Goal: Task Accomplishment & Management: Use online tool/utility

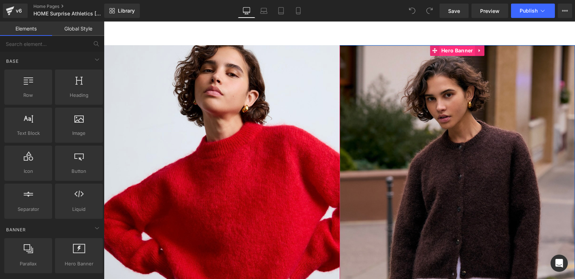
click at [444, 49] on span "Hero Banner" at bounding box center [456, 50] width 35 height 11
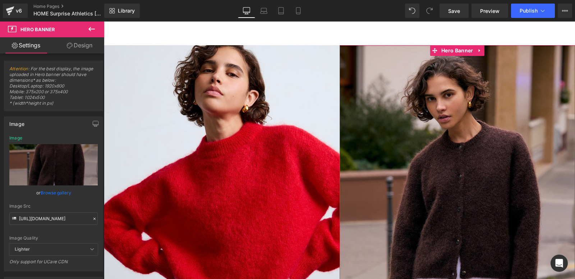
click at [79, 47] on link "Design" at bounding box center [80, 45] width 52 height 16
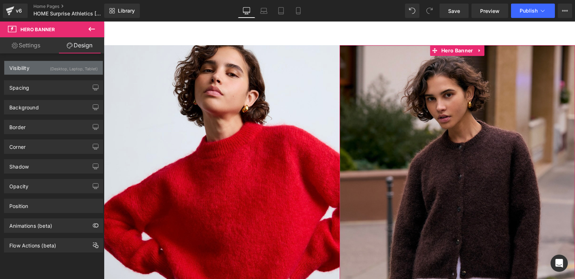
click at [38, 66] on div "Visibility (Desktop, Laptop, Tablet)" at bounding box center [53, 68] width 98 height 14
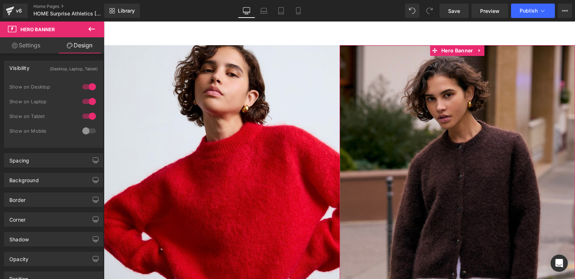
click at [89, 131] on div at bounding box center [88, 130] width 17 height 11
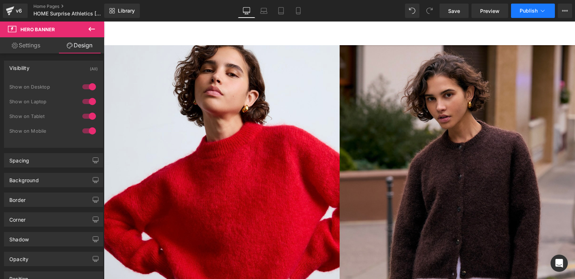
click at [542, 10] on icon at bounding box center [542, 10] width 7 height 7
click at [297, 11] on icon at bounding box center [298, 10] width 7 height 7
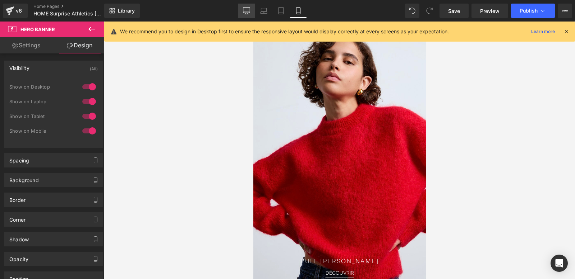
click at [248, 8] on icon at bounding box center [246, 10] width 7 height 7
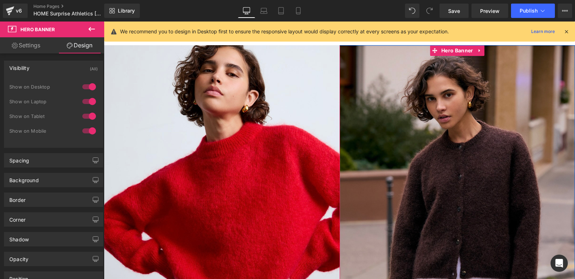
click at [425, 122] on div at bounding box center [457, 210] width 236 height 331
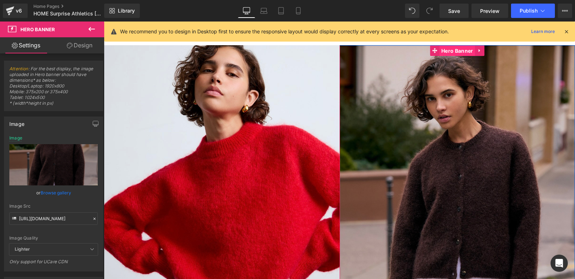
click at [455, 51] on span "Hero Banner" at bounding box center [456, 51] width 35 height 11
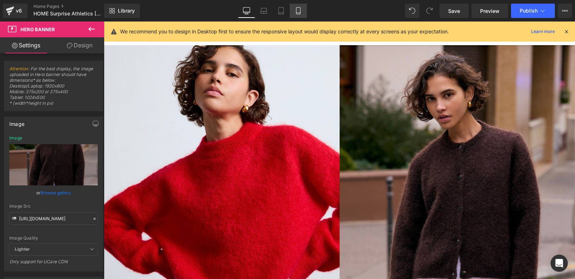
click at [299, 11] on icon at bounding box center [298, 10] width 7 height 7
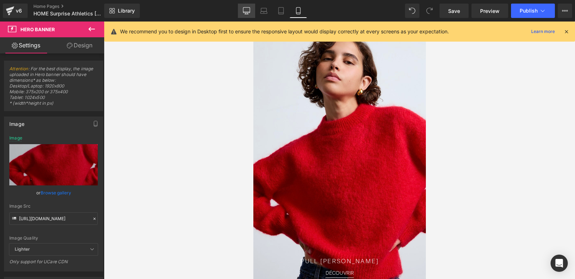
click at [249, 10] on icon at bounding box center [246, 10] width 7 height 7
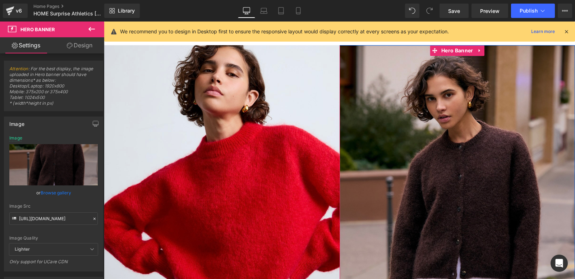
click at [415, 121] on div at bounding box center [457, 210] width 236 height 331
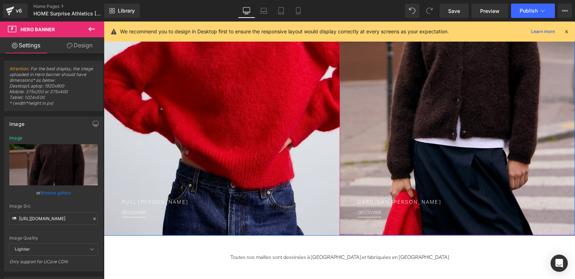
scroll to position [140, 0]
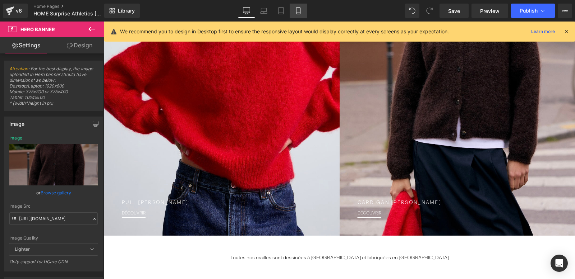
click at [300, 9] on icon at bounding box center [298, 10] width 7 height 7
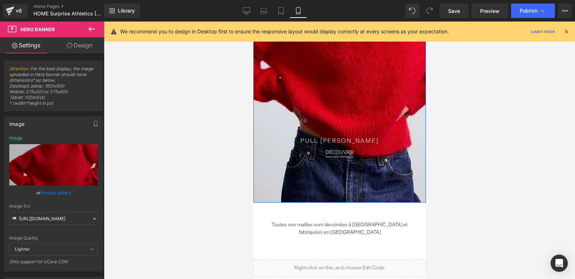
scroll to position [0, 0]
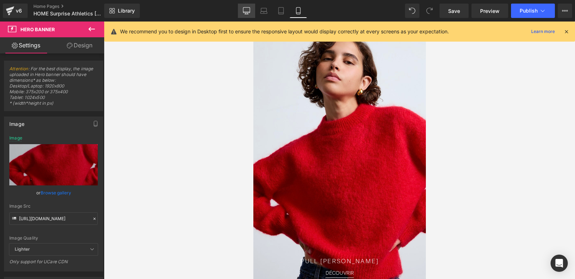
click at [247, 10] on icon at bounding box center [246, 10] width 7 height 7
type input "[URL][DOMAIN_NAME]"
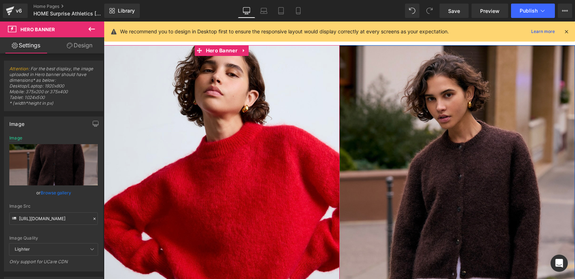
click at [144, 88] on div at bounding box center [222, 210] width 236 height 331
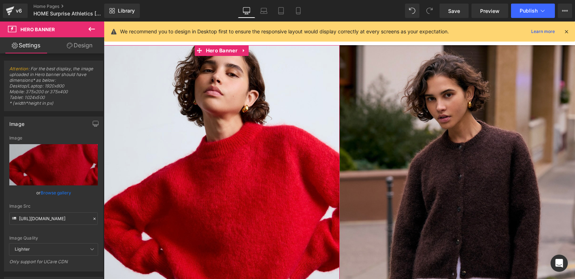
click at [85, 47] on link "Design" at bounding box center [80, 45] width 52 height 16
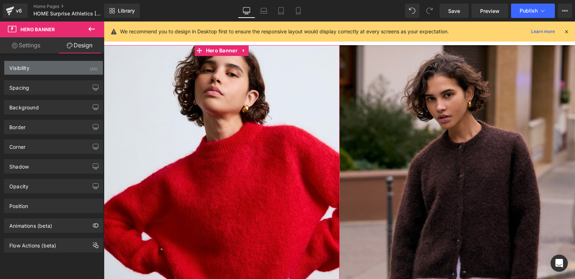
click at [59, 67] on div "Visibility (All)" at bounding box center [53, 68] width 98 height 14
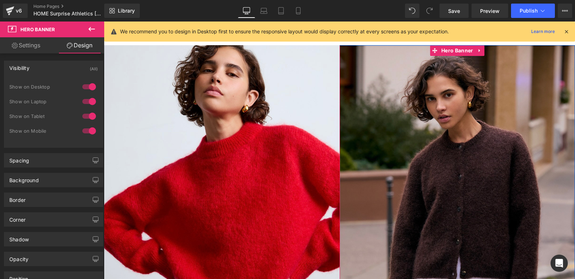
click at [353, 63] on div at bounding box center [457, 210] width 236 height 331
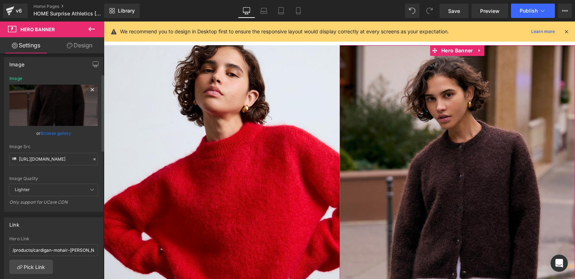
scroll to position [59, 0]
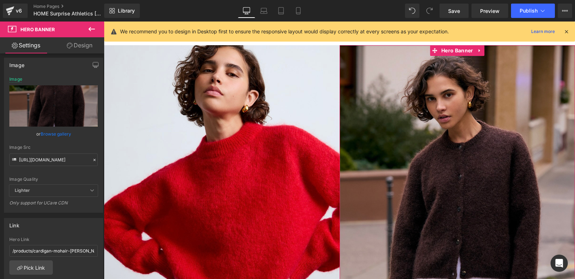
click at [81, 48] on link "Design" at bounding box center [80, 45] width 52 height 16
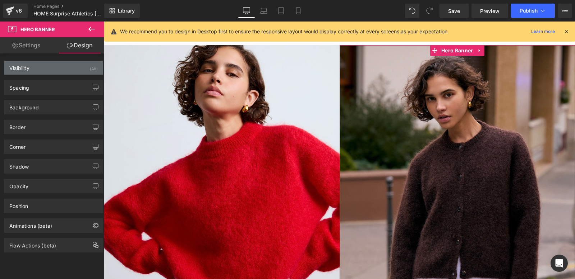
click at [50, 70] on div "Visibility (All)" at bounding box center [53, 68] width 98 height 14
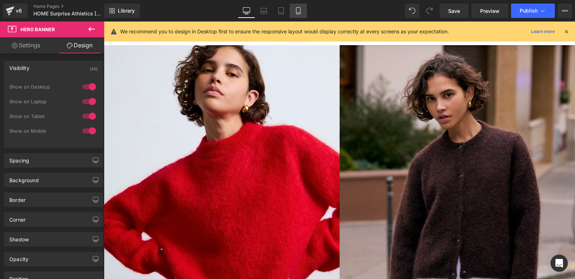
click at [295, 8] on icon at bounding box center [298, 10] width 7 height 7
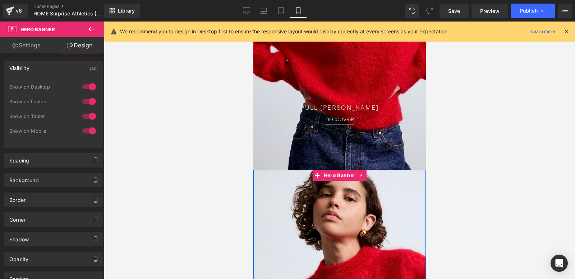
scroll to position [0, 0]
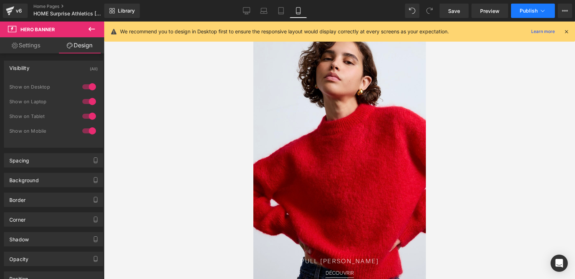
click at [538, 9] on button "Publish" at bounding box center [533, 11] width 44 height 14
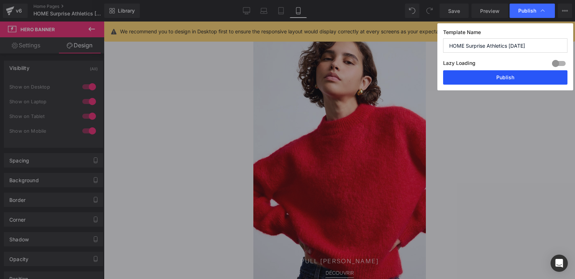
click at [492, 75] on button "Publish" at bounding box center [505, 77] width 124 height 14
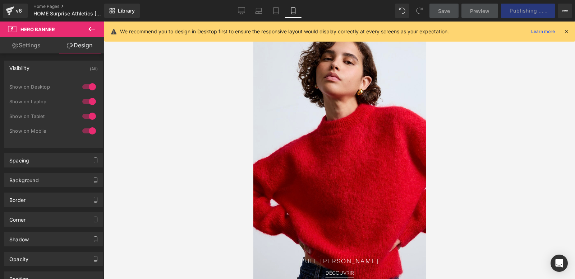
click at [566, 31] on icon at bounding box center [566, 31] width 6 height 6
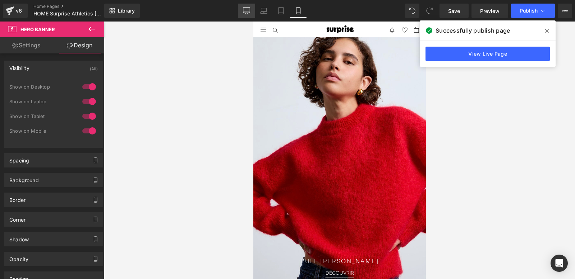
click at [247, 9] on icon at bounding box center [246, 10] width 7 height 7
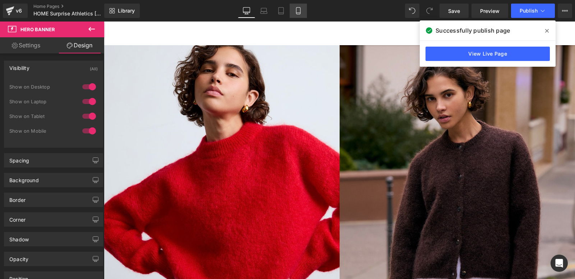
click at [295, 10] on icon at bounding box center [298, 10] width 7 height 7
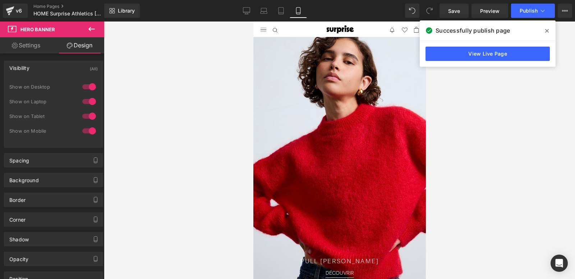
click at [89, 29] on icon at bounding box center [91, 29] width 6 height 4
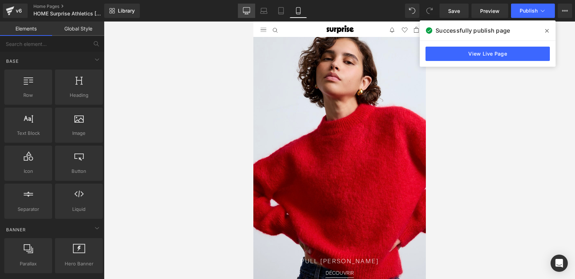
click at [249, 9] on icon at bounding box center [246, 10] width 7 height 7
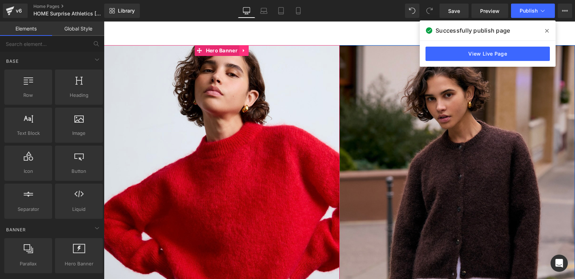
click at [243, 49] on icon at bounding box center [243, 50] width 5 height 5
click at [375, 114] on div at bounding box center [457, 210] width 236 height 331
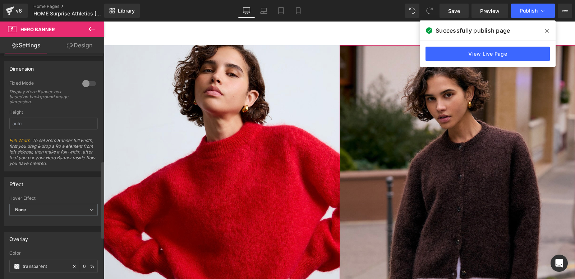
scroll to position [314, 0]
click at [299, 14] on icon at bounding box center [298, 10] width 7 height 7
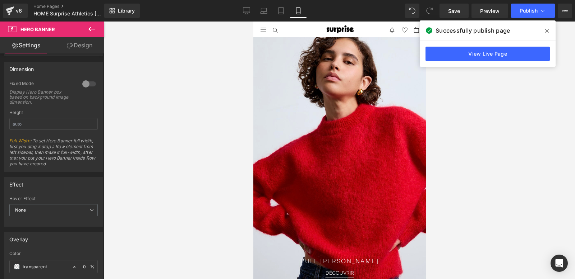
scroll to position [278, 0]
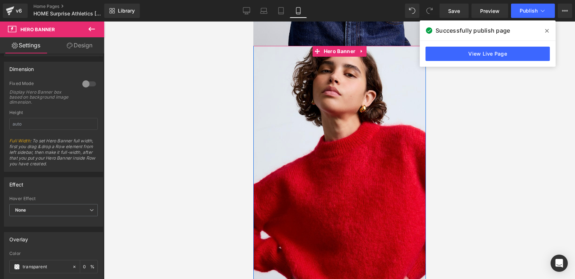
click at [312, 93] on div at bounding box center [339, 210] width 172 height 328
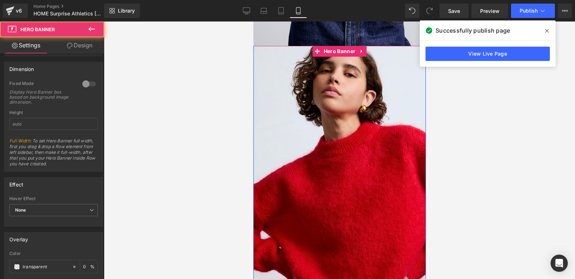
click at [312, 93] on div at bounding box center [339, 210] width 172 height 328
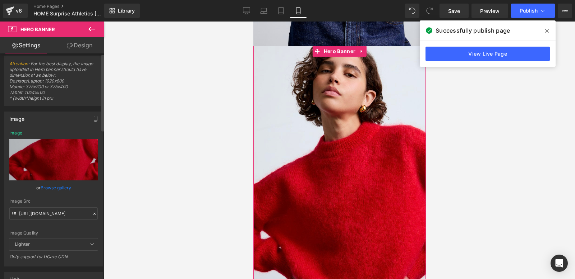
scroll to position [0, 0]
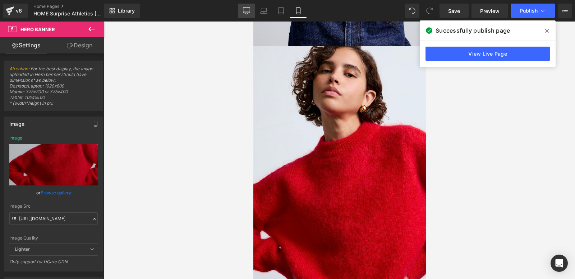
click at [250, 10] on icon at bounding box center [246, 10] width 7 height 5
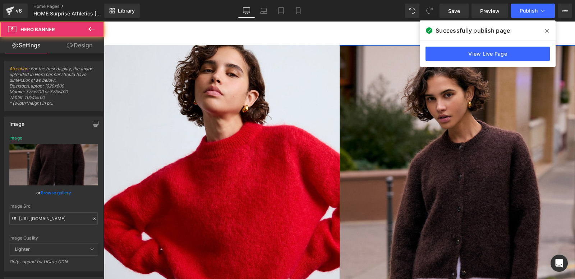
click at [411, 141] on div at bounding box center [457, 210] width 236 height 331
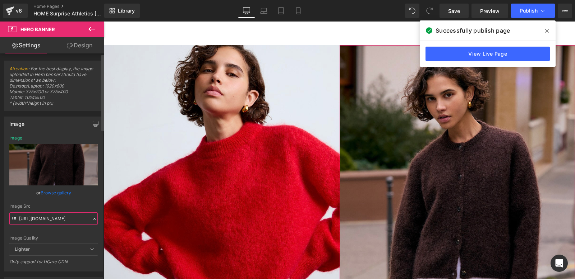
click at [46, 219] on input "[URL][DOMAIN_NAME]" at bounding box center [53, 219] width 88 height 13
click at [296, 9] on icon at bounding box center [298, 11] width 4 height 7
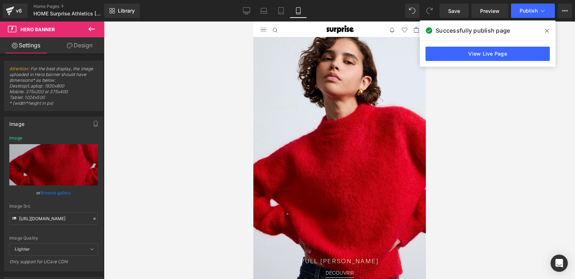
scroll to position [278, 0]
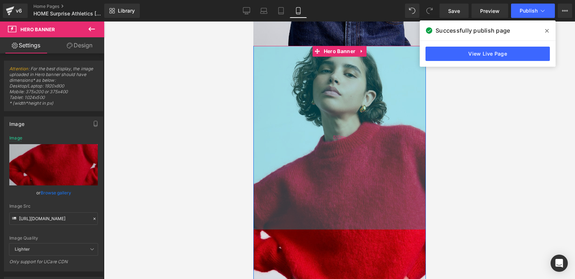
click at [282, 91] on div "512px" at bounding box center [339, 138] width 172 height 184
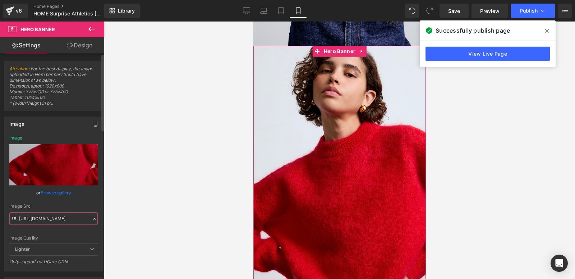
click at [43, 217] on input "[URL][DOMAIN_NAME]" at bounding box center [53, 219] width 88 height 13
paste input "Brown_olivia_outside_15ad5d83-f6d0-4541-ab70-63ccadab84ca.jpg?v=1741094634"
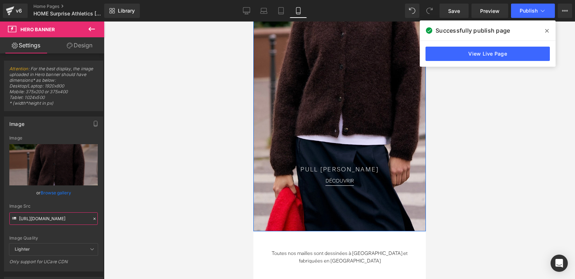
scroll to position [423, 0]
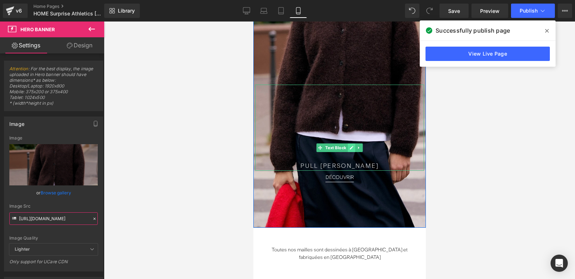
type input "[URL][DOMAIN_NAME]"
click at [350, 149] on icon at bounding box center [351, 149] width 4 height 4
click at [338, 164] on p "PULL [PERSON_NAME]" at bounding box center [339, 166] width 154 height 9
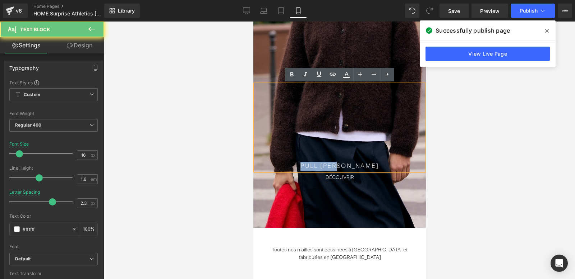
click at [338, 164] on p "PULL [PERSON_NAME]" at bounding box center [339, 166] width 154 height 9
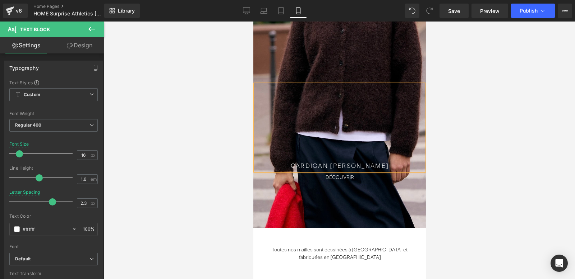
click at [314, 68] on div at bounding box center [339, 65] width 172 height 328
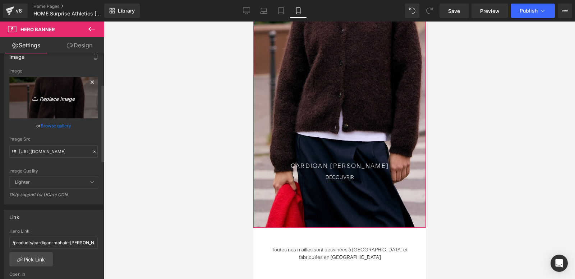
scroll to position [94, 0]
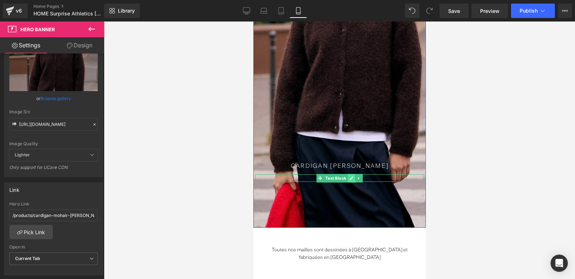
click at [352, 177] on icon at bounding box center [351, 179] width 4 height 4
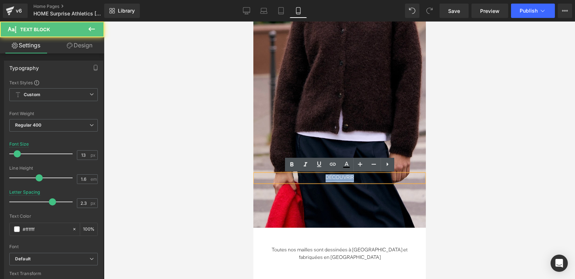
drag, startPoint x: 326, startPoint y: 177, endPoint x: 355, endPoint y: 177, distance: 28.7
click at [355, 177] on p "DÉCOUVRIR" at bounding box center [339, 179] width 154 height 8
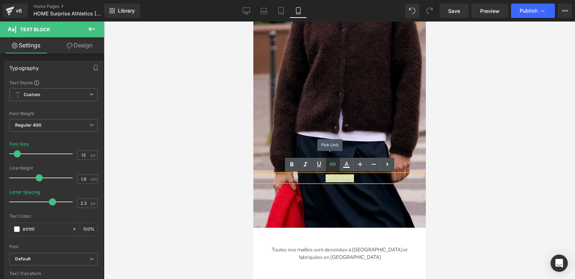
click at [333, 166] on icon at bounding box center [332, 164] width 9 height 9
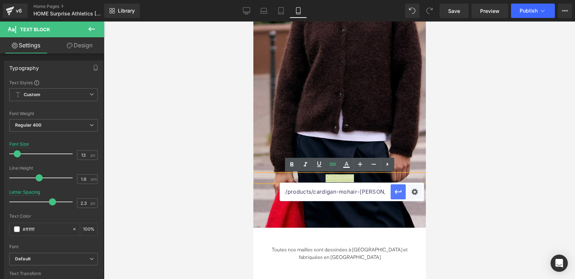
click at [402, 193] on icon "button" at bounding box center [398, 192] width 9 height 9
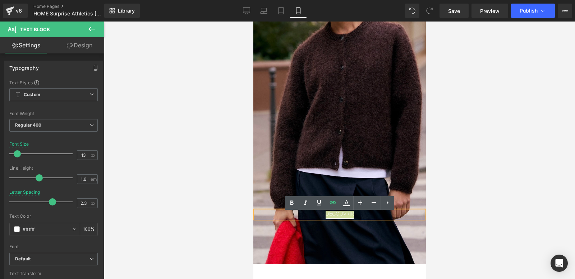
scroll to position [419, 0]
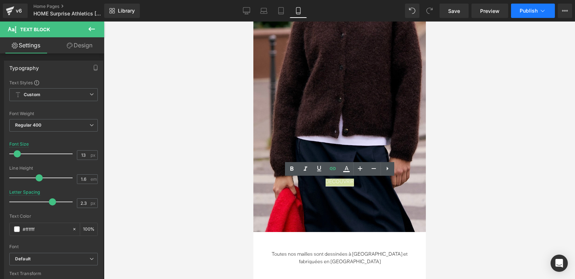
click at [526, 10] on span "Publish" at bounding box center [528, 11] width 18 height 6
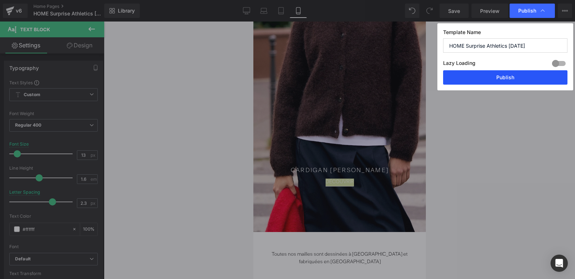
click at [491, 77] on button "Publish" at bounding box center [505, 77] width 124 height 14
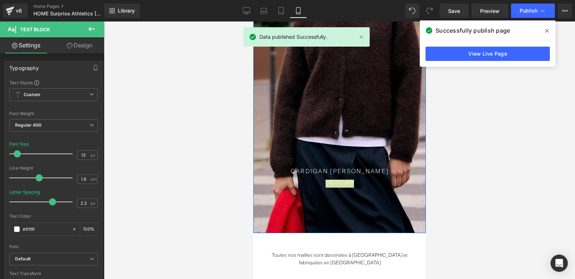
scroll to position [439, 0]
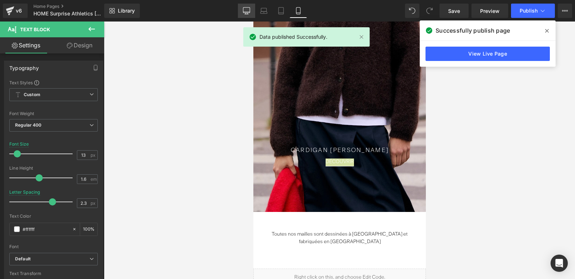
click at [248, 10] on icon at bounding box center [246, 10] width 7 height 7
type input "11"
type input "0"
type input "100"
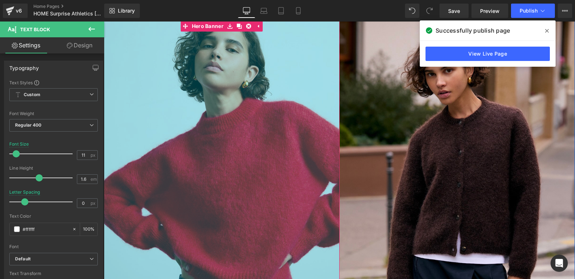
scroll to position [0, 0]
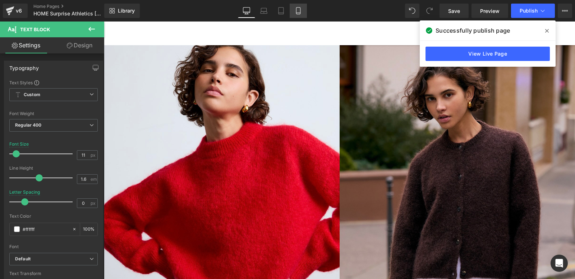
click at [297, 14] on link "Mobile" at bounding box center [298, 11] width 17 height 14
type input "13"
type input "2.3"
type input "100"
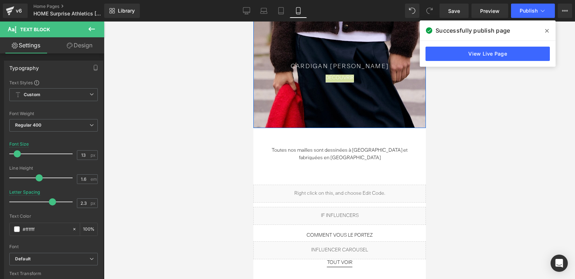
scroll to position [528, 0]
